Goal: Information Seeking & Learning: Learn about a topic

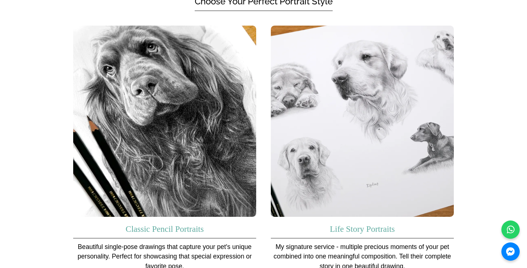
scroll to position [480, 0]
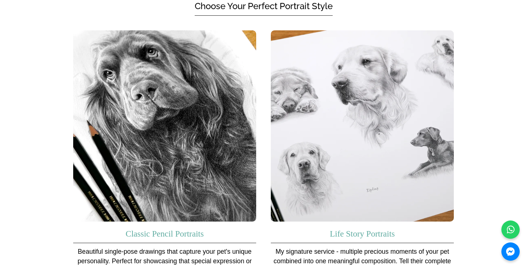
click at [217, 155] on img at bounding box center [164, 126] width 183 height 192
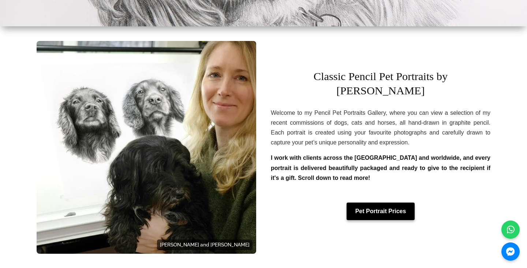
scroll to position [199, 0]
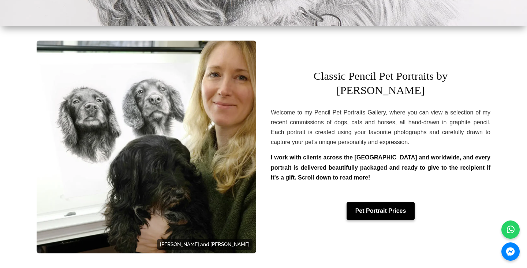
click at [371, 207] on link "Pet Portrait Prices" at bounding box center [380, 211] width 68 height 18
click at [373, 205] on link "Pet Portrait Prices" at bounding box center [380, 211] width 68 height 18
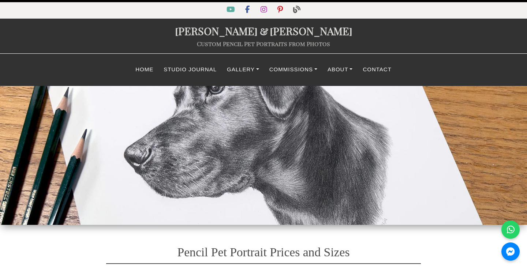
select select "GBP"
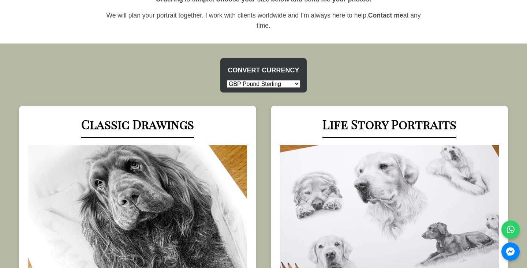
scroll to position [278, 0]
click at [277, 87] on li "USD US Dollar EUR Euro GBP Pound Sterling AUD Australian Dollar CAD Canadian Do…" at bounding box center [263, 84] width 79 height 10
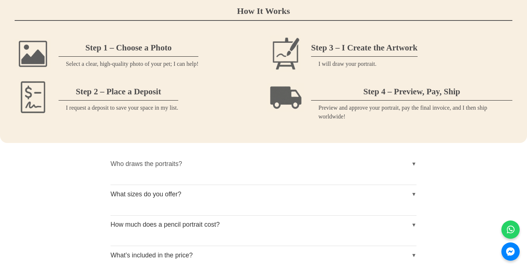
scroll to position [751, 0]
click at [202, 163] on button "Who draws the portraits?" at bounding box center [263, 163] width 306 height 18
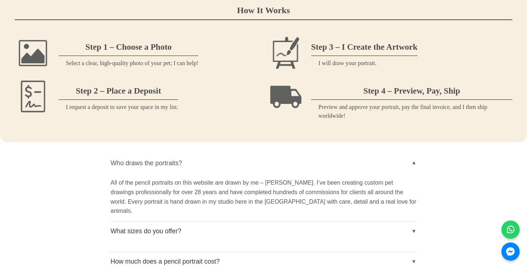
click at [203, 162] on button "Who draws the portraits?" at bounding box center [263, 163] width 306 height 18
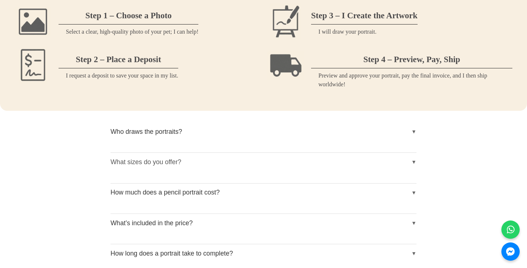
scroll to position [800, 0]
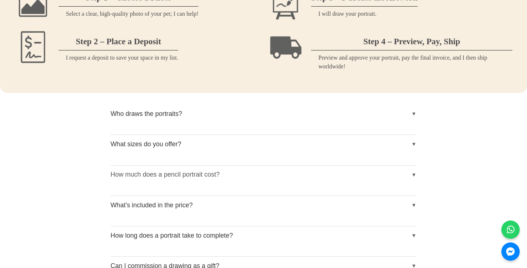
click at [210, 176] on button "How much does a pencil portrait cost?" at bounding box center [263, 175] width 306 height 18
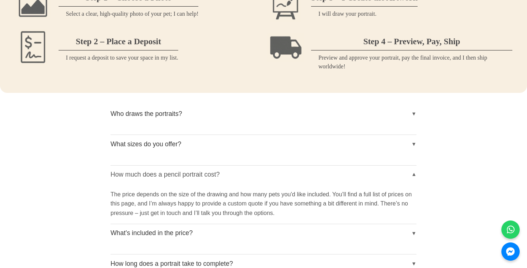
click at [226, 175] on button "How much does a pencil portrait cost?" at bounding box center [263, 175] width 306 height 18
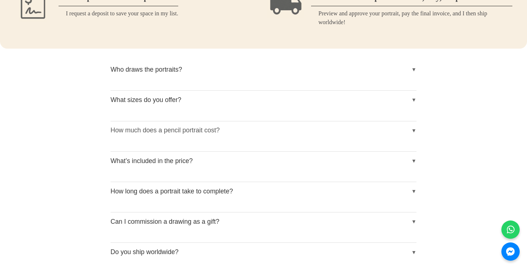
scroll to position [876, 0]
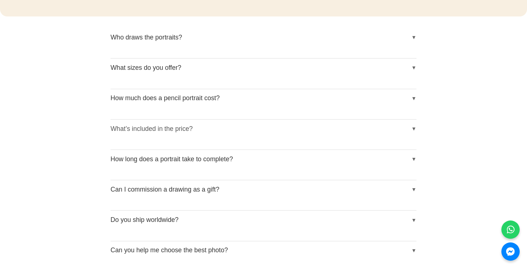
click at [220, 123] on button "What’s included in the price?" at bounding box center [263, 129] width 306 height 18
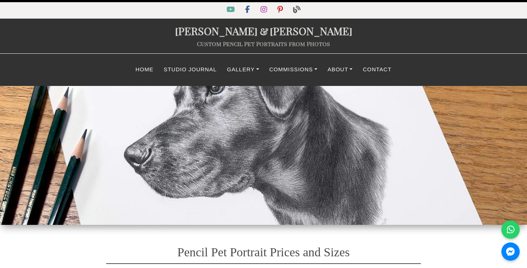
scroll to position [0, 0]
click at [343, 69] on link "About" at bounding box center [339, 70] width 35 height 14
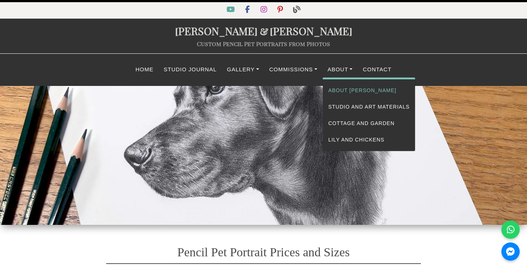
click at [342, 88] on link "About [PERSON_NAME]" at bounding box center [369, 90] width 92 height 16
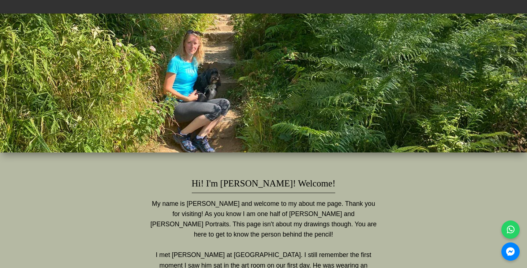
scroll to position [67, 0]
